Goal: Unclear

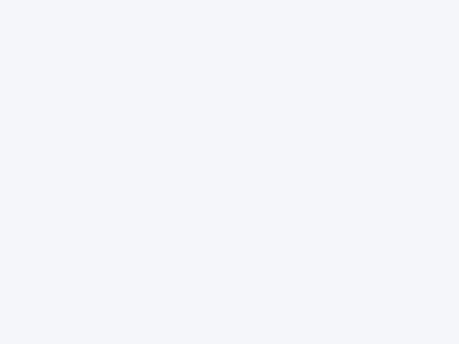
click at [230, 172] on div at bounding box center [229, 172] width 459 height 344
